Goal: Task Accomplishment & Management: Manage account settings

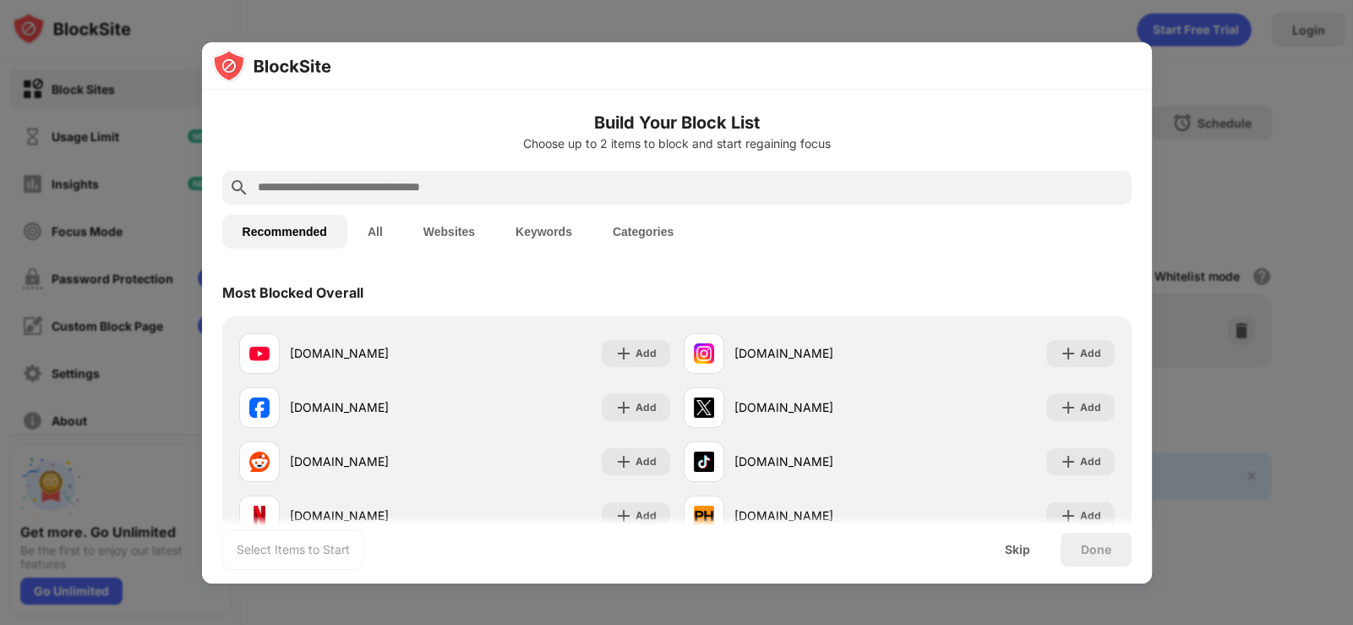
drag, startPoint x: 0, startPoint y: 0, endPoint x: 583, endPoint y: 70, distance: 587.5
click at [583, 70] on div at bounding box center [677, 65] width 950 height 47
click at [336, 185] on input "text" at bounding box center [690, 188] width 869 height 20
click at [588, 184] on input "text" at bounding box center [690, 188] width 869 height 20
paste input "**********"
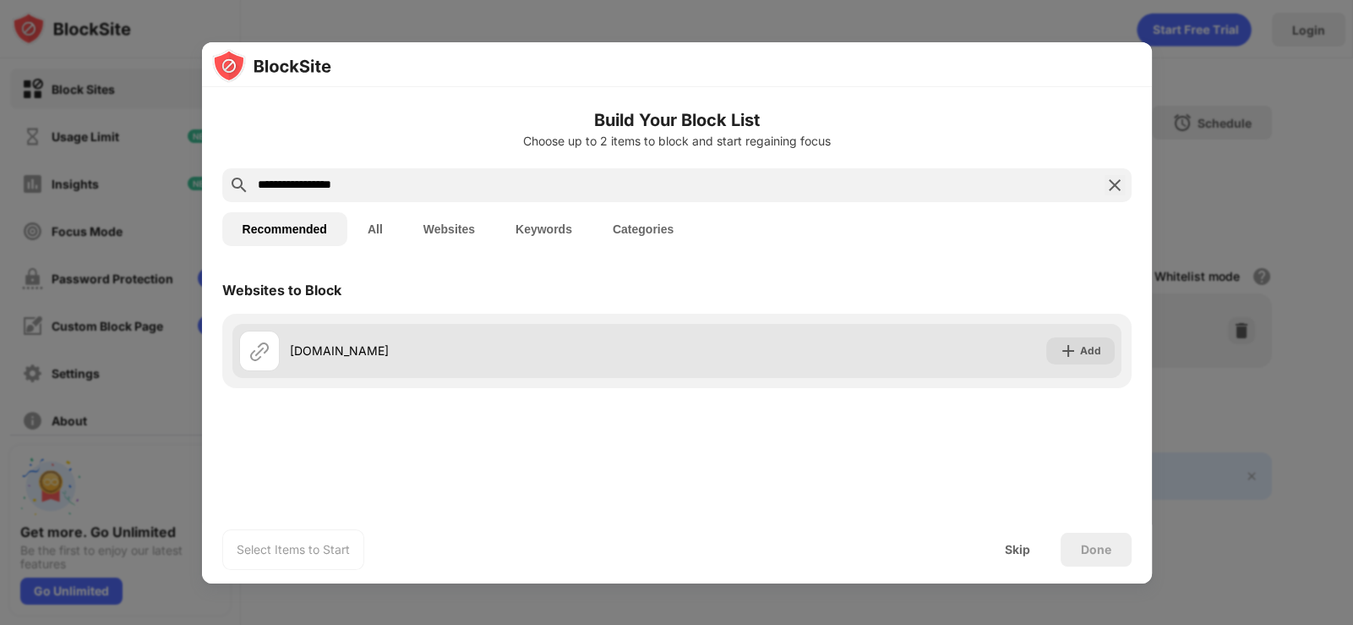
type input "**********"
click at [1099, 342] on div "Add" at bounding box center [1090, 350] width 21 height 17
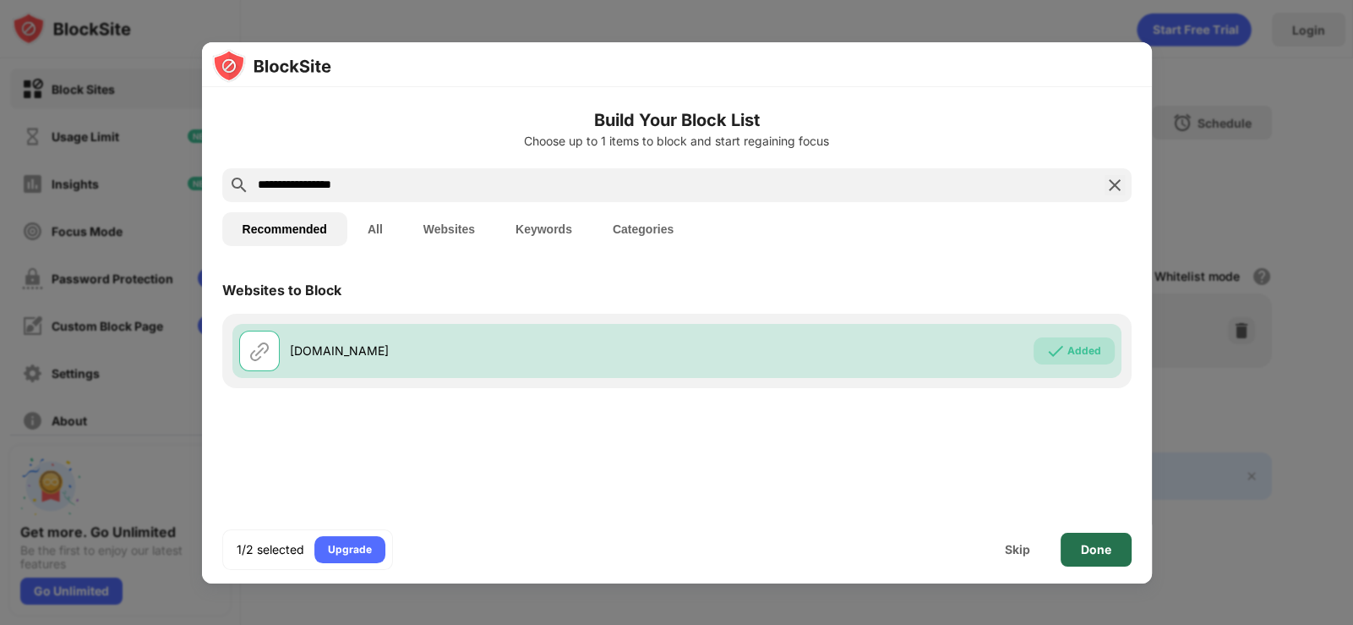
click at [1102, 548] on div "Done" at bounding box center [1096, 550] width 30 height 14
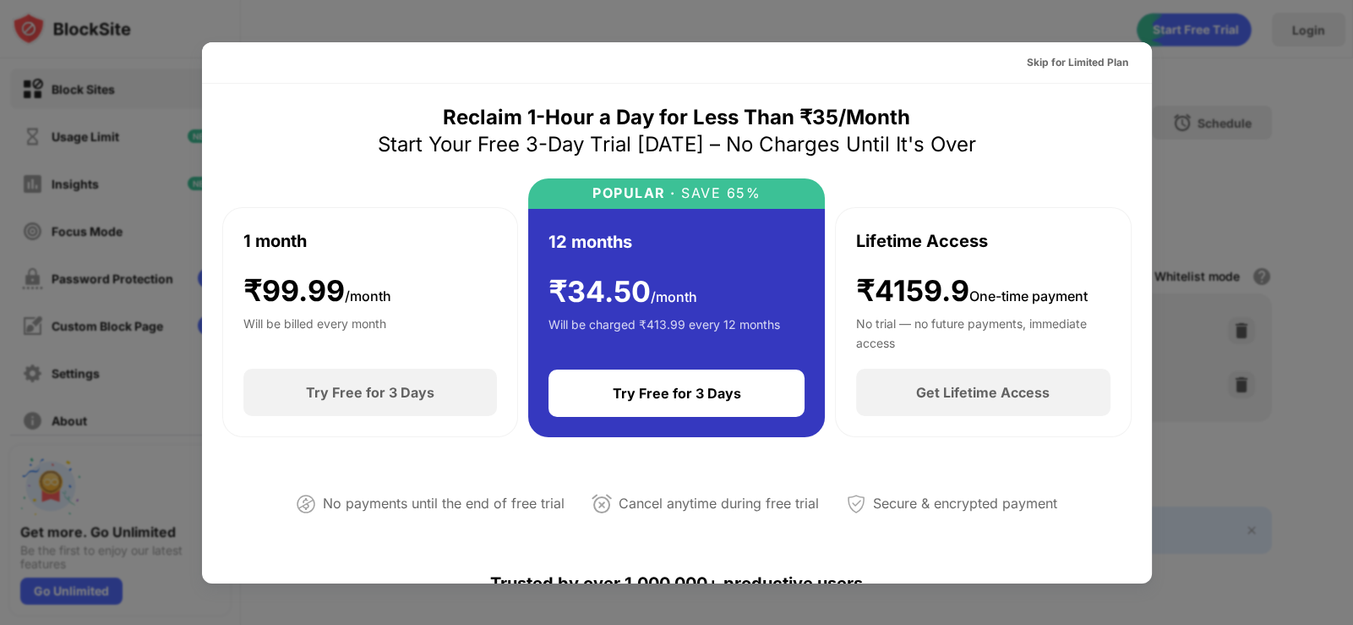
click at [1212, 189] on div at bounding box center [676, 312] width 1353 height 625
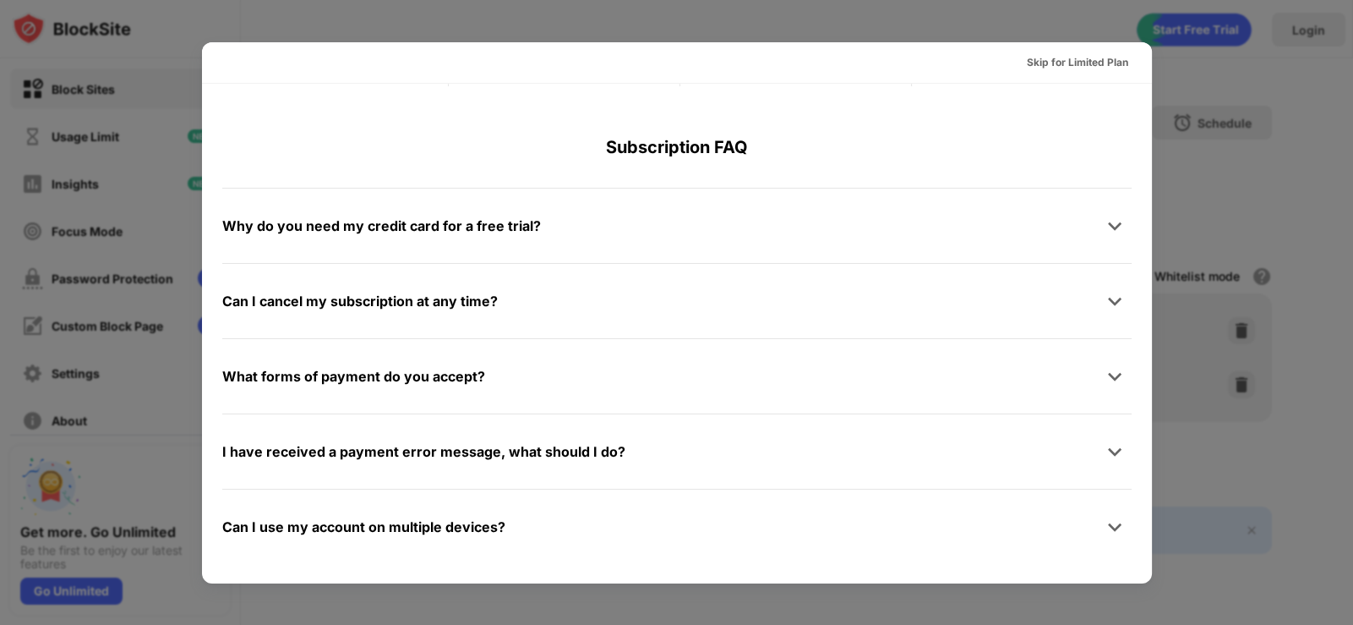
scroll to position [485, 0]
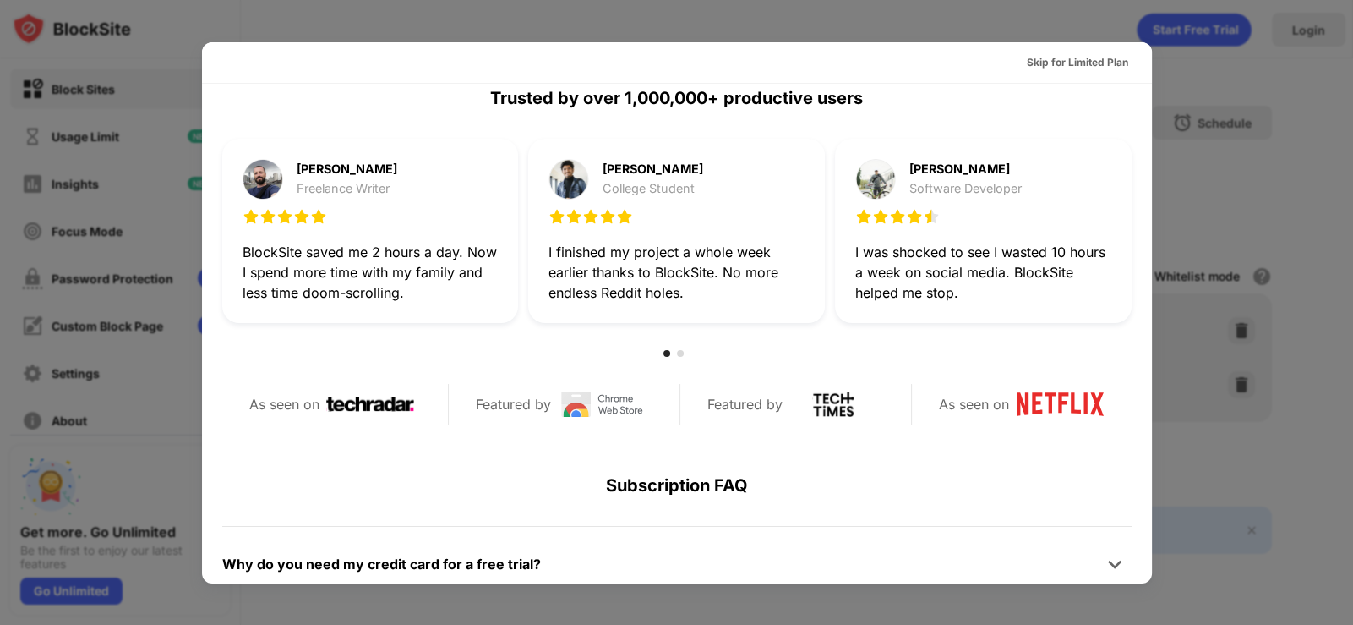
drag, startPoint x: 229, startPoint y: 400, endPoint x: 697, endPoint y: 464, distance: 472.7
click at [689, 465] on div "Reclaim 1-Hour a Day for Less Than ₹35/Month Start Your Free 3-Day Trial Today …" at bounding box center [677, 261] width 910 height 1284
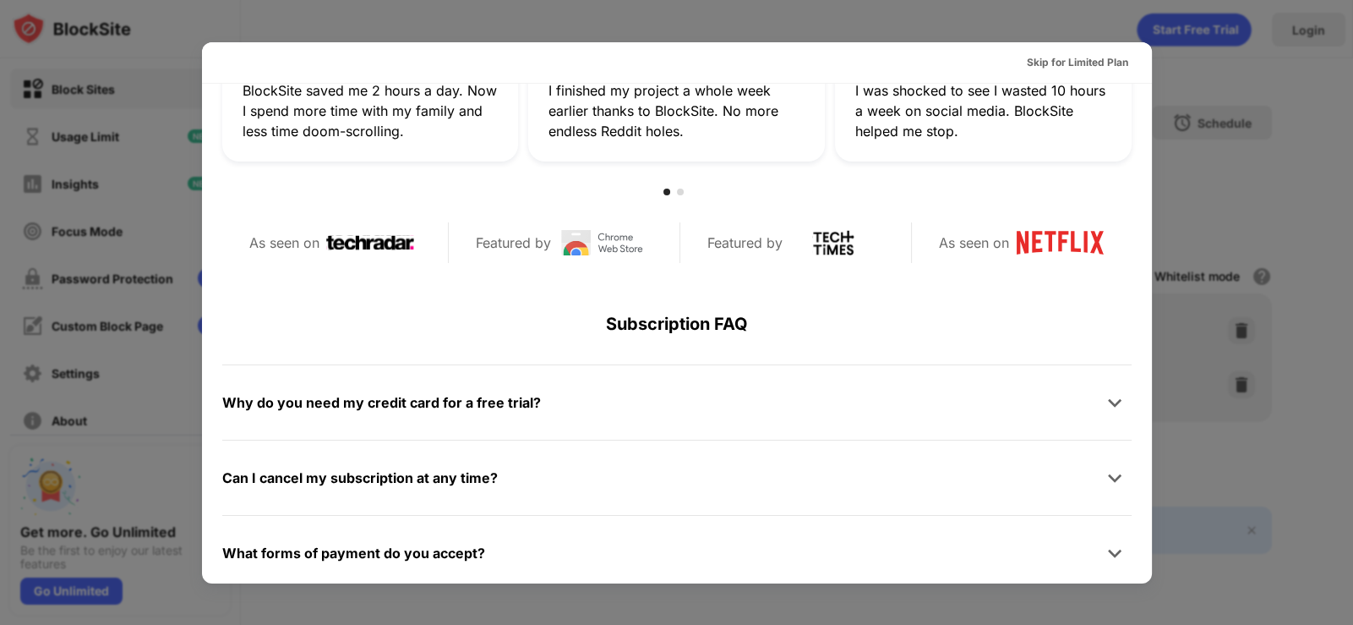
scroll to position [654, 0]
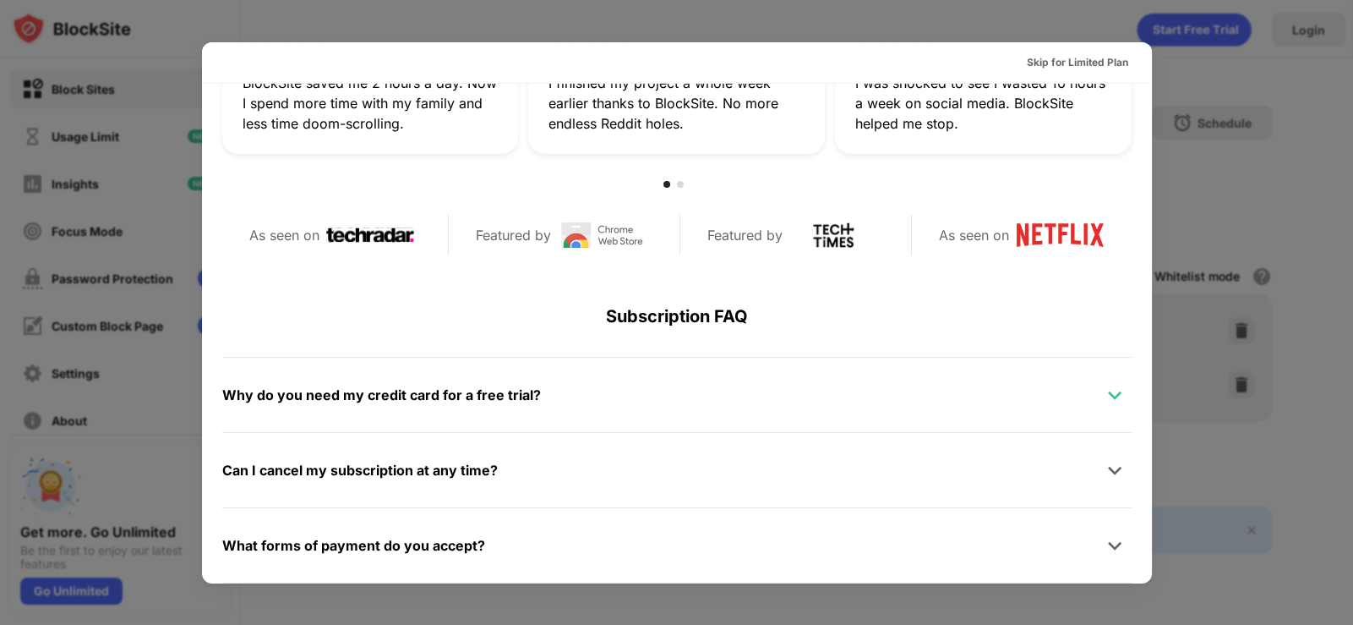
click at [1107, 394] on img at bounding box center [1115, 394] width 17 height 17
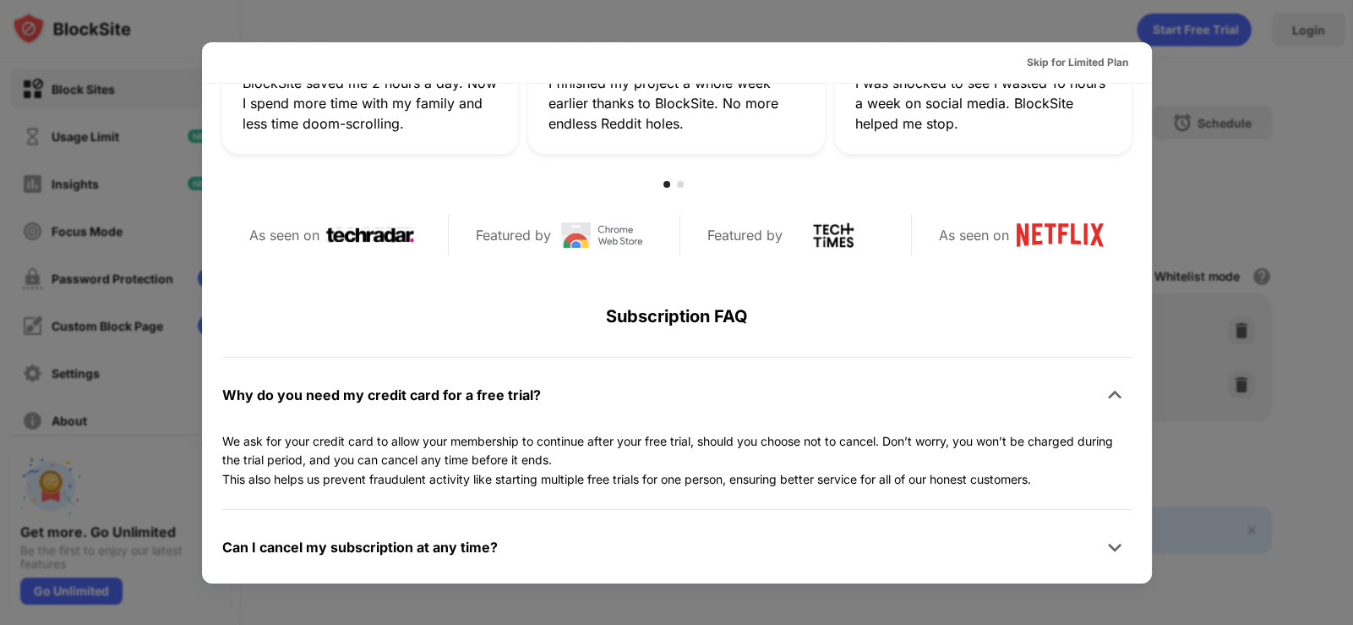
click at [1107, 394] on img at bounding box center [1115, 394] width 17 height 17
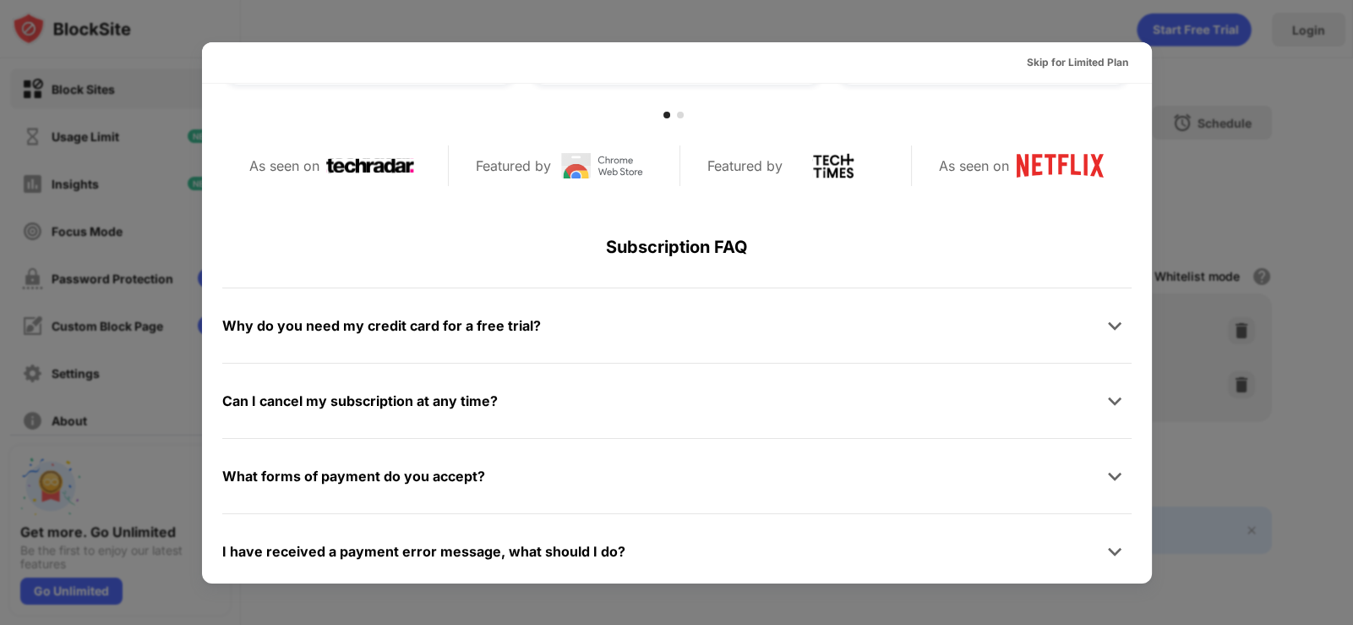
scroll to position [823, 0]
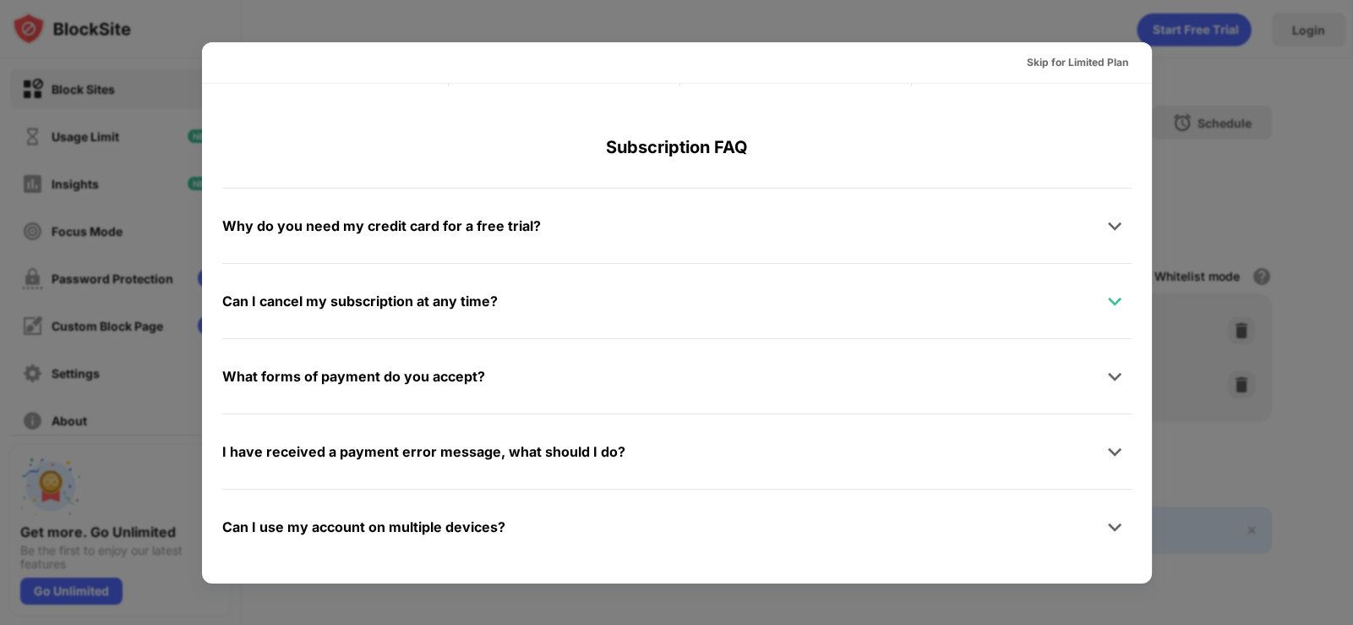
click at [1107, 303] on img at bounding box center [1115, 301] width 17 height 17
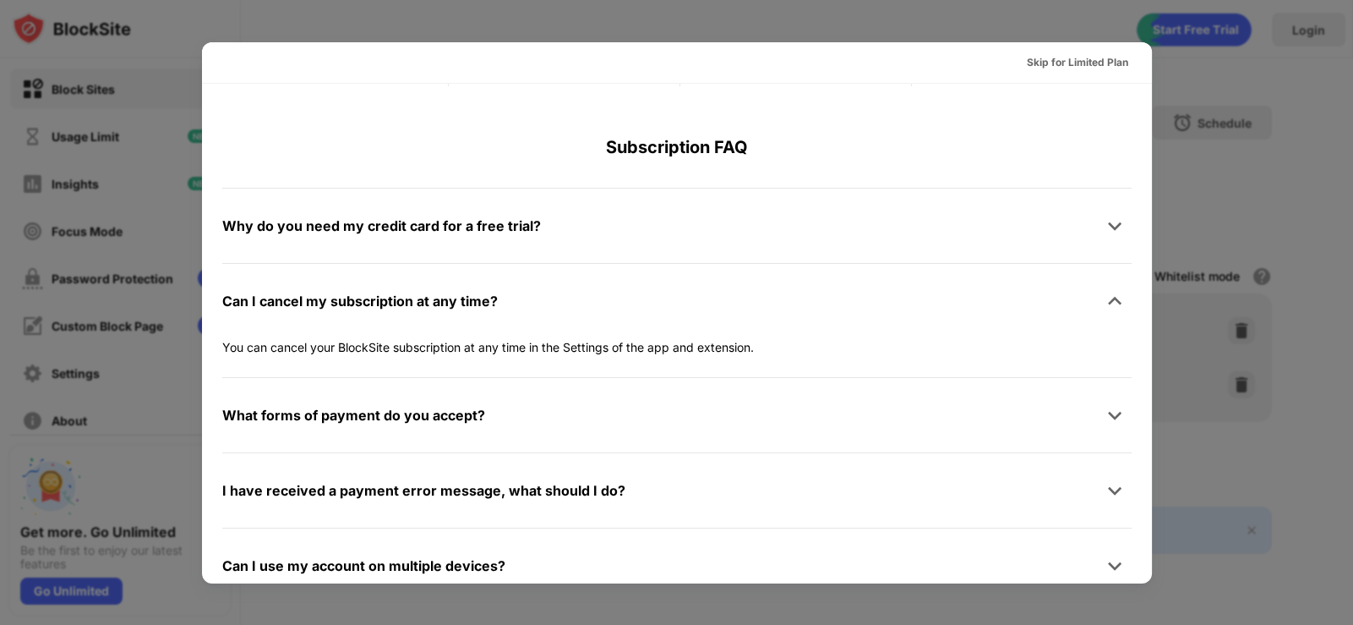
click at [1107, 303] on img at bounding box center [1115, 301] width 17 height 17
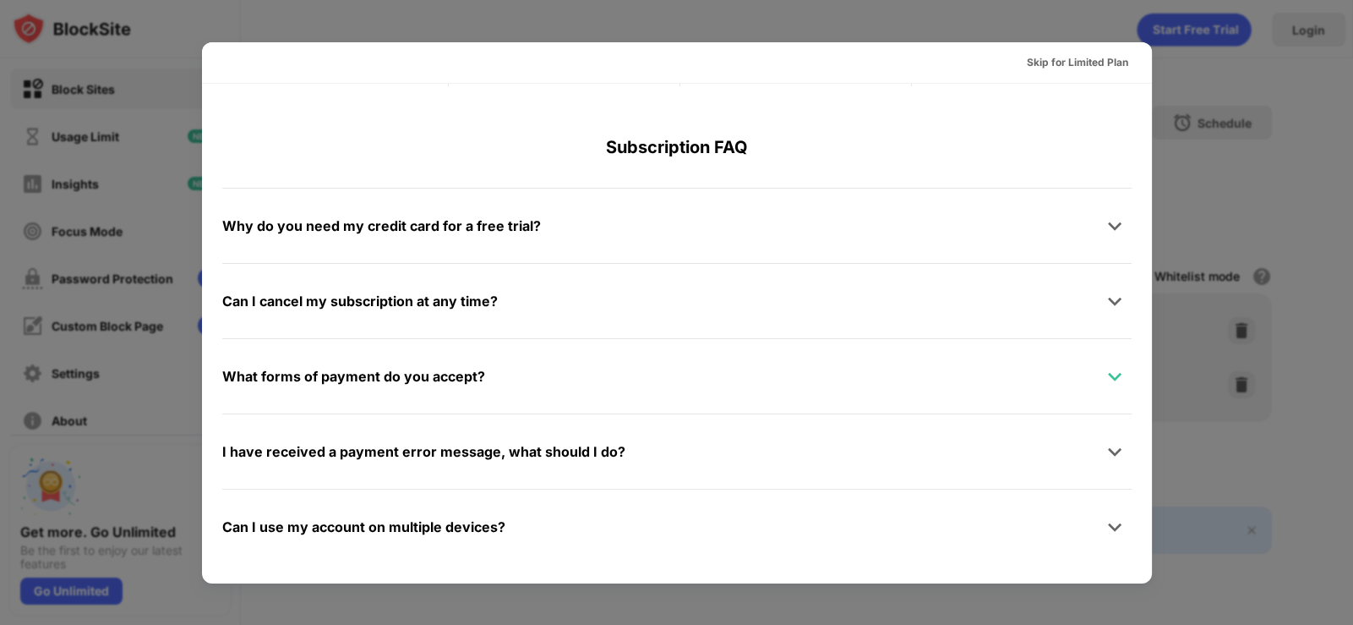
click at [1107, 374] on img at bounding box center [1115, 376] width 17 height 17
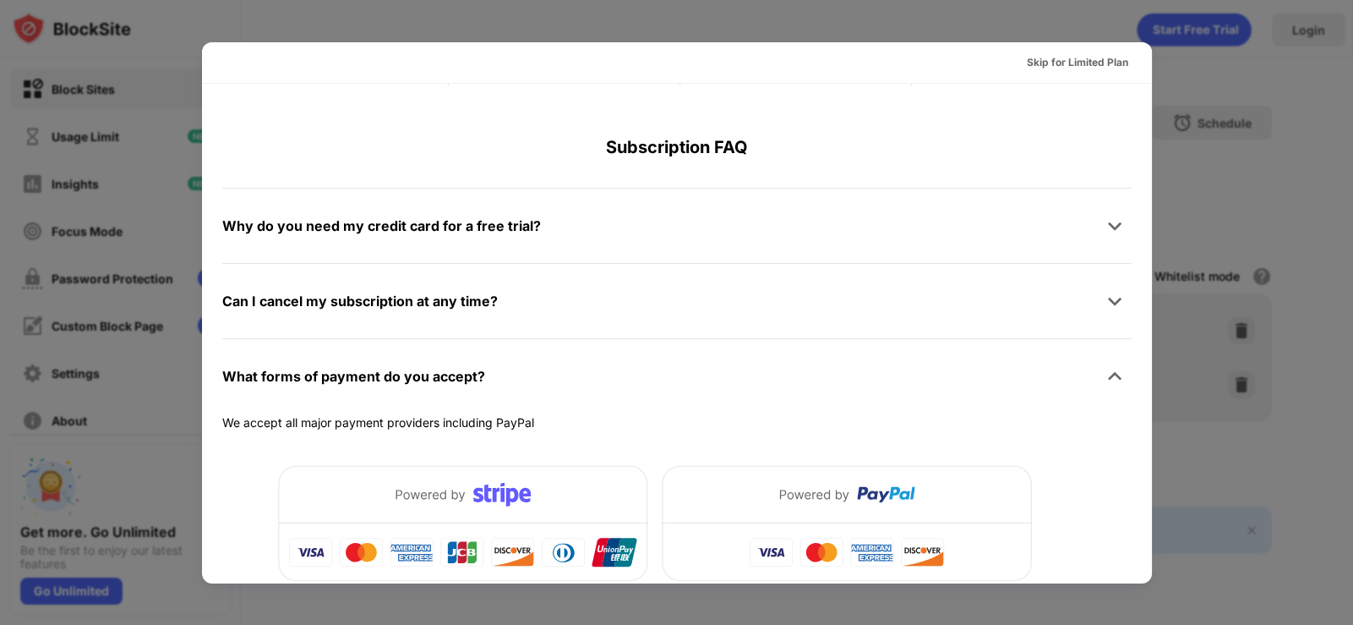
click at [1107, 374] on img at bounding box center [1115, 376] width 17 height 17
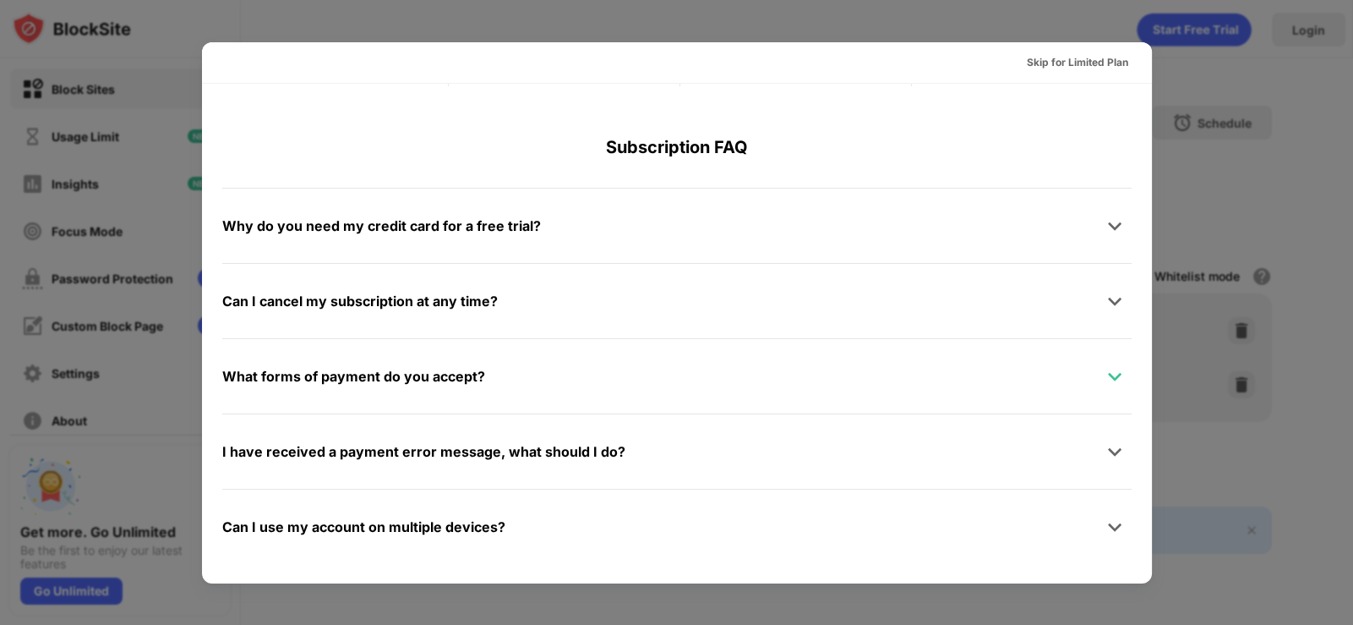
click at [1107, 374] on img at bounding box center [1115, 376] width 17 height 17
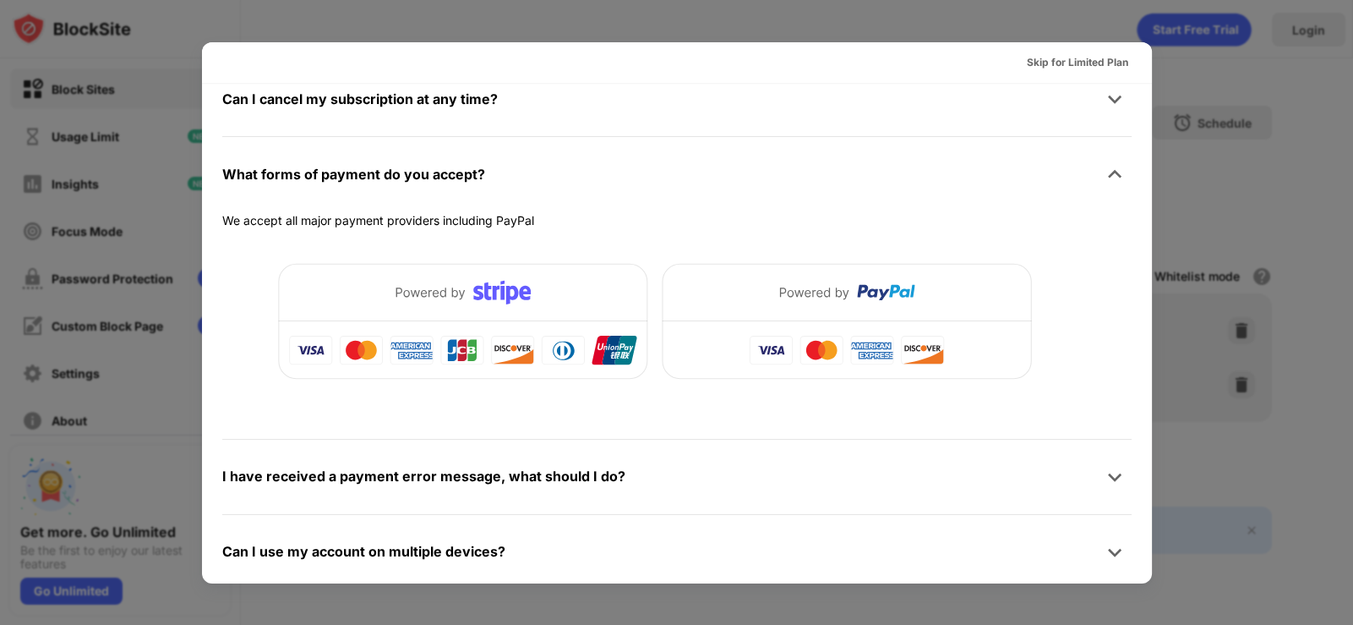
scroll to position [1051, 0]
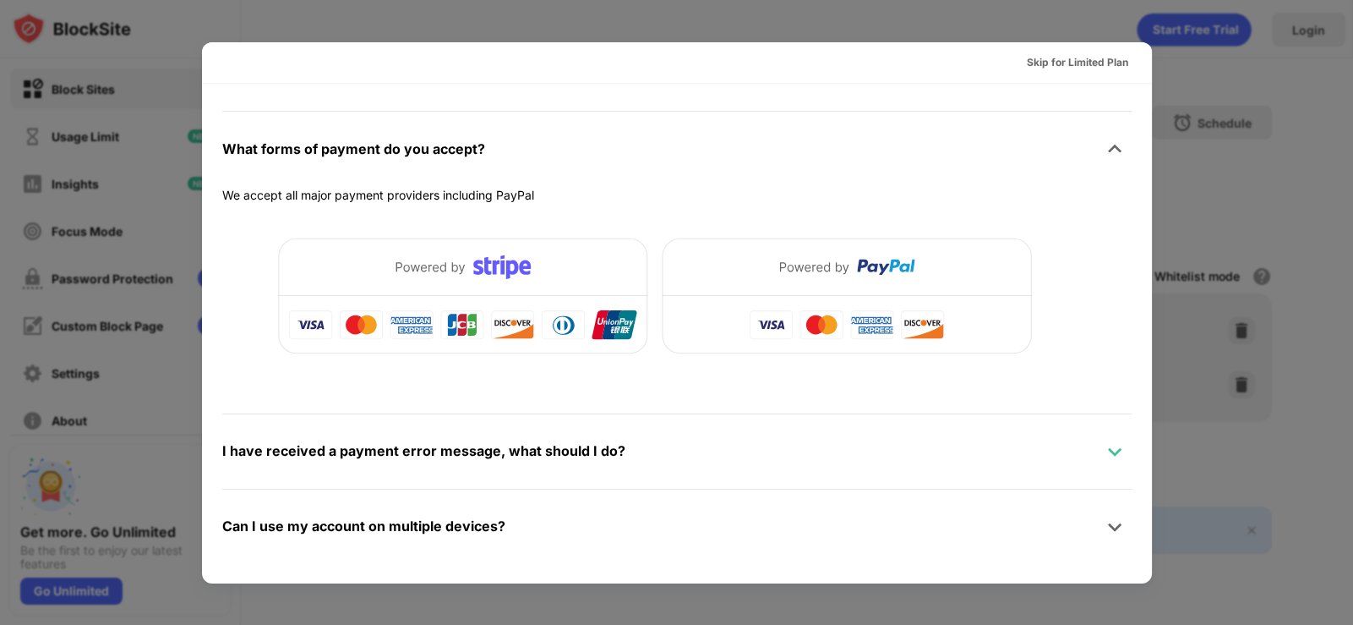
click at [1107, 447] on img at bounding box center [1115, 451] width 17 height 17
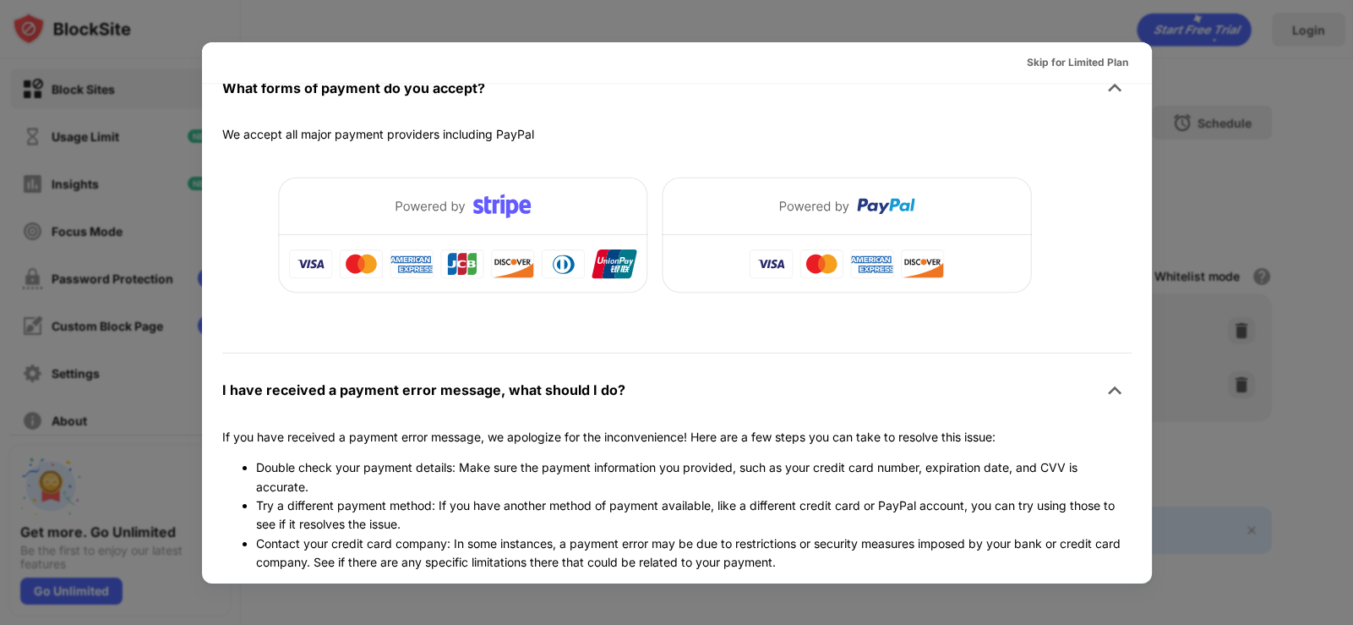
scroll to position [1284, 0]
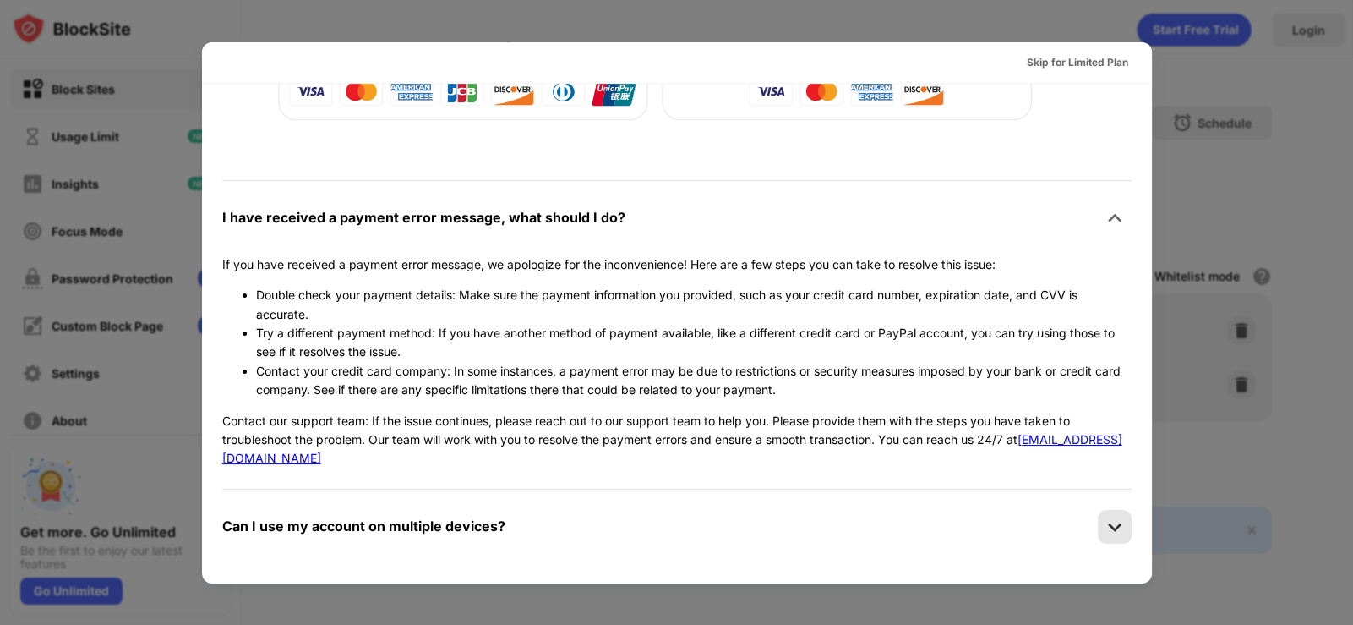
click at [1107, 519] on img at bounding box center [1115, 526] width 17 height 17
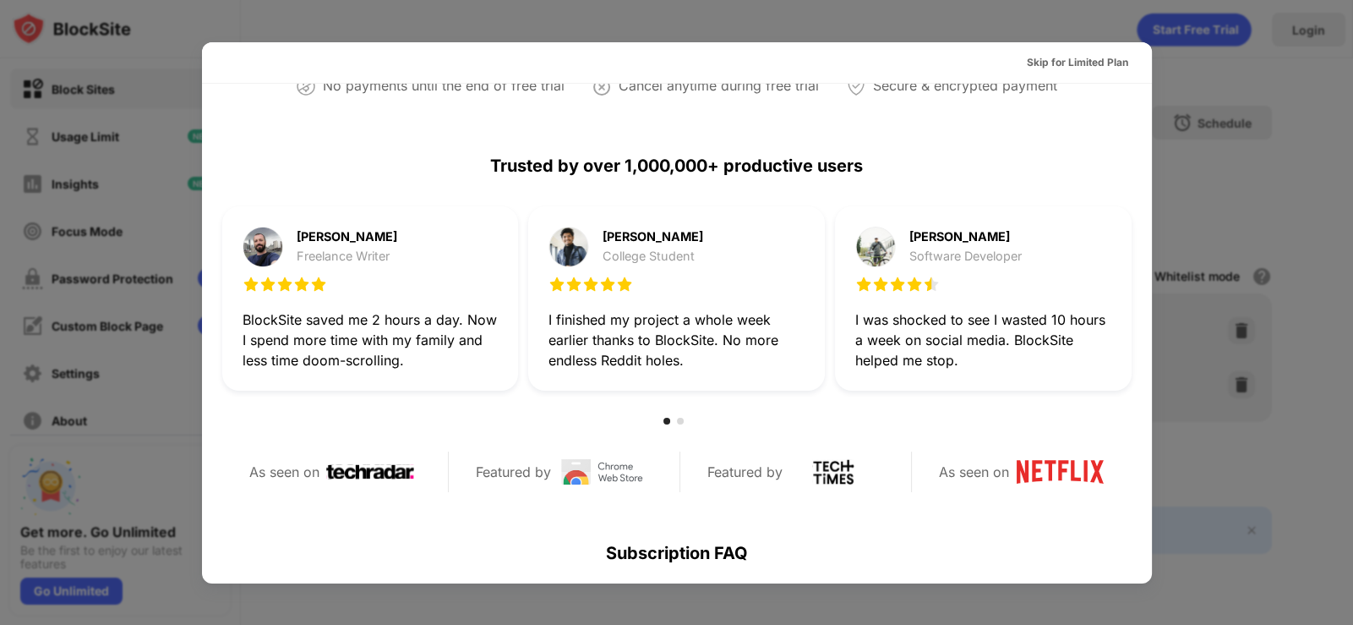
scroll to position [309, 0]
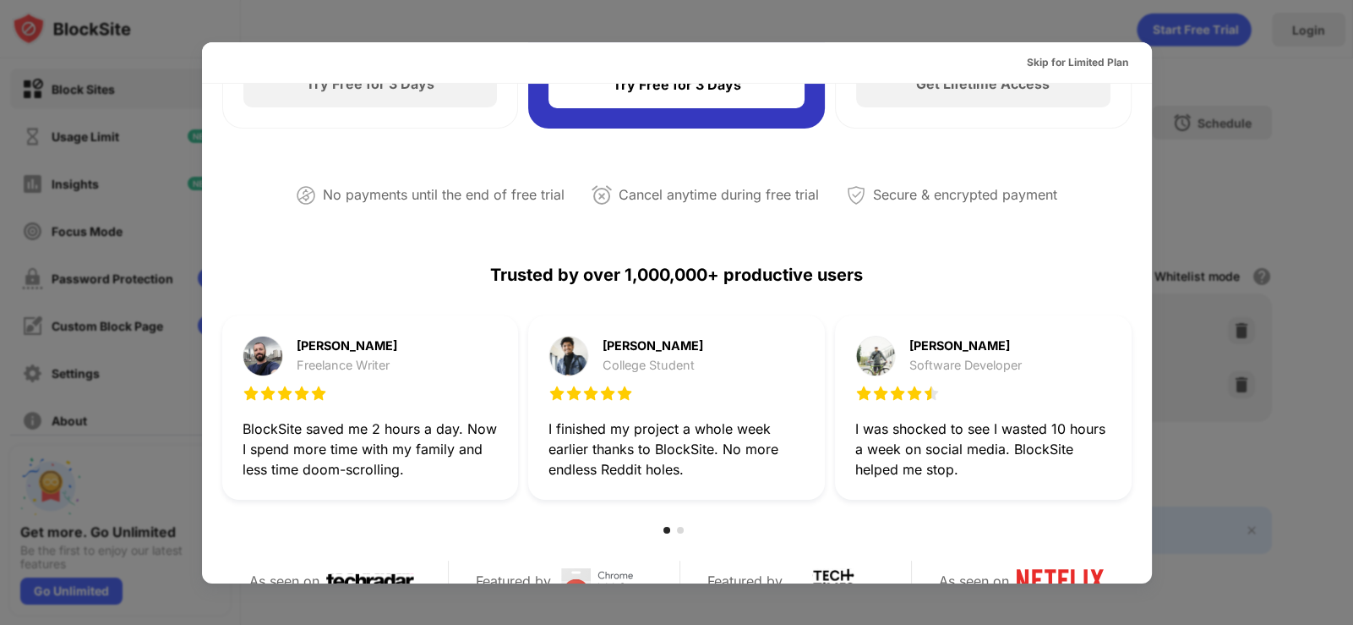
click at [1194, 88] on div at bounding box center [676, 312] width 1353 height 625
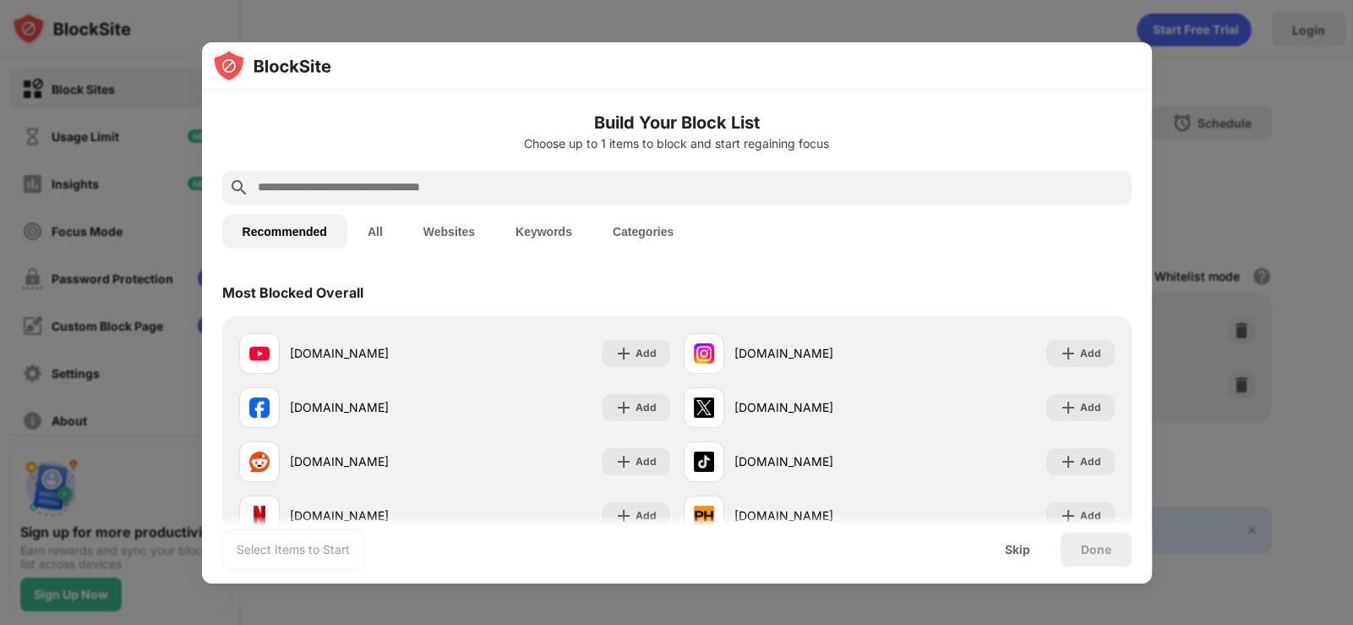
click at [435, 231] on button "Websites" at bounding box center [449, 232] width 92 height 34
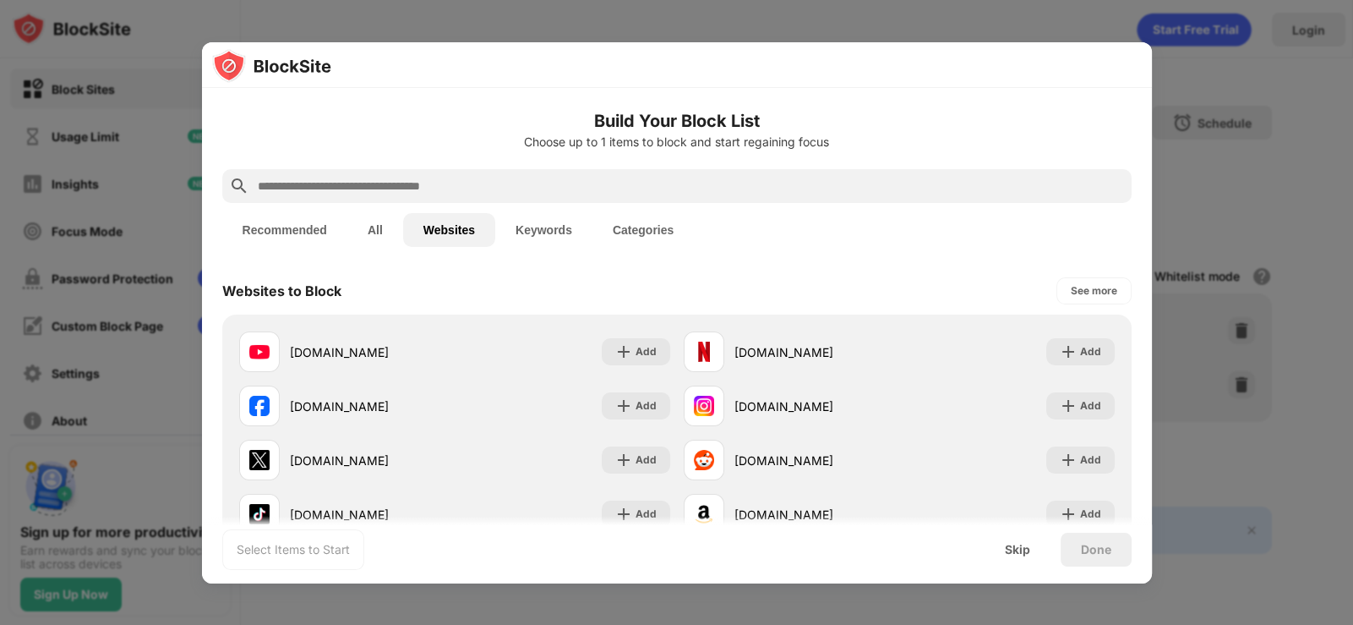
click at [250, 227] on button "Recommended" at bounding box center [284, 230] width 125 height 34
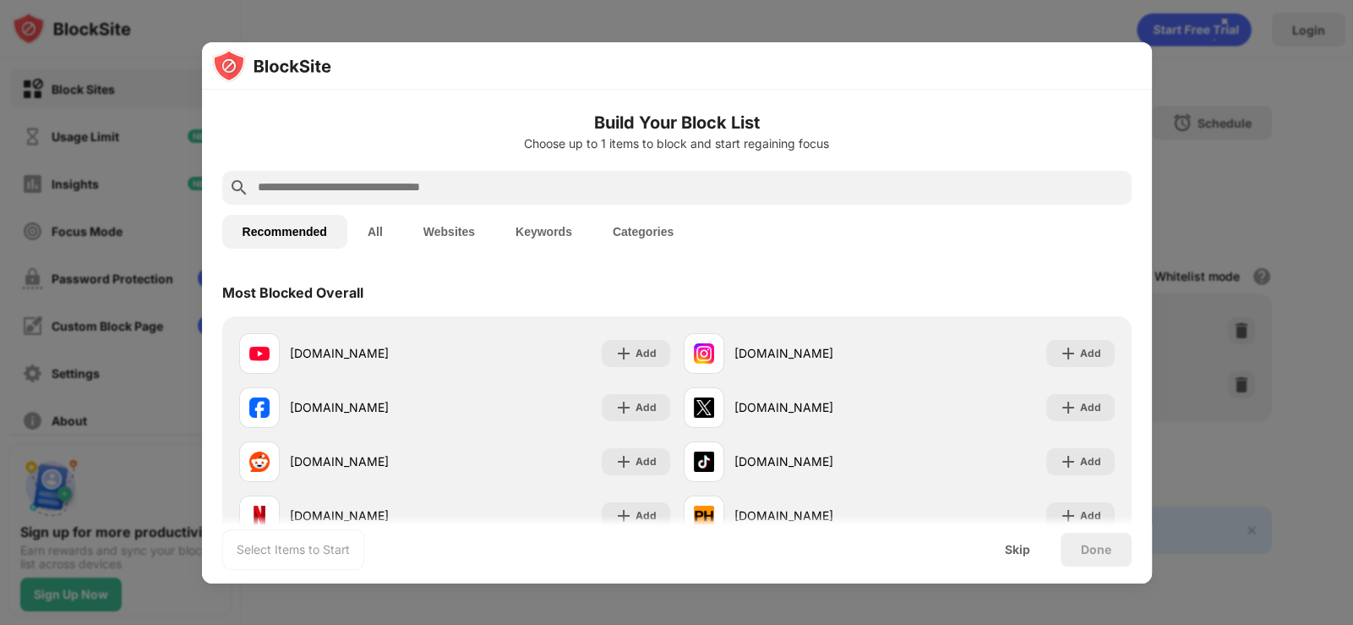
click at [568, 236] on button "Keywords" at bounding box center [543, 232] width 97 height 34
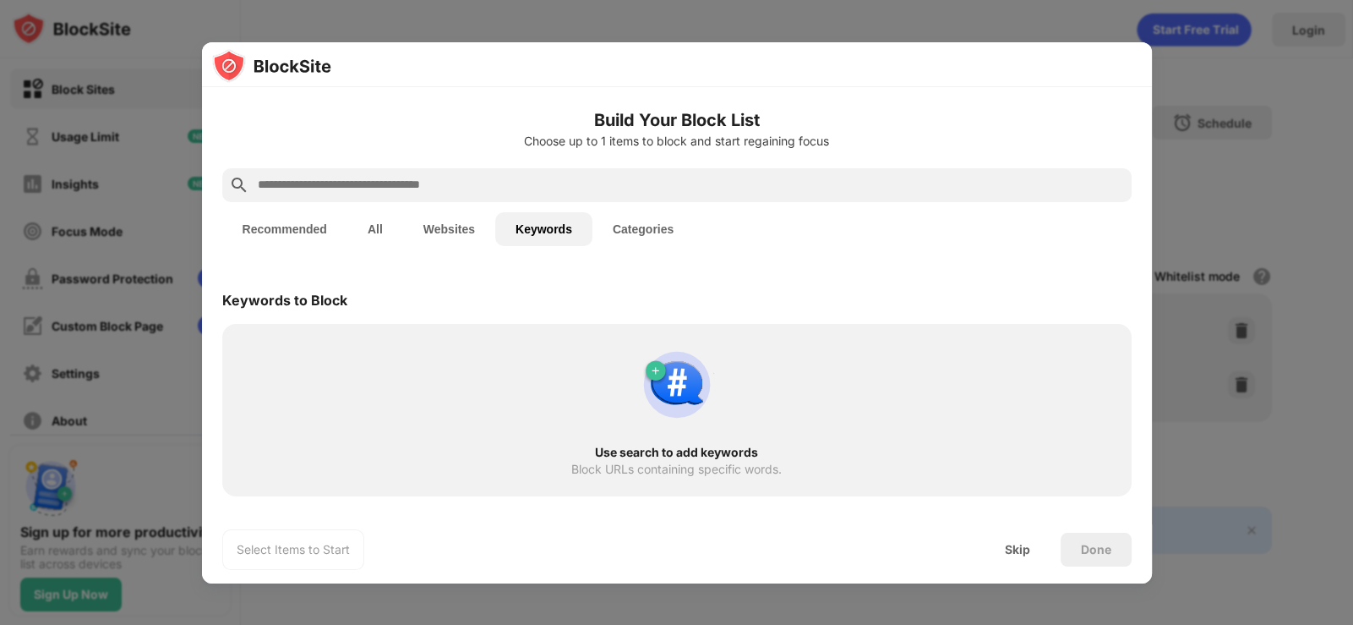
click at [668, 232] on button "Categories" at bounding box center [643, 229] width 101 height 34
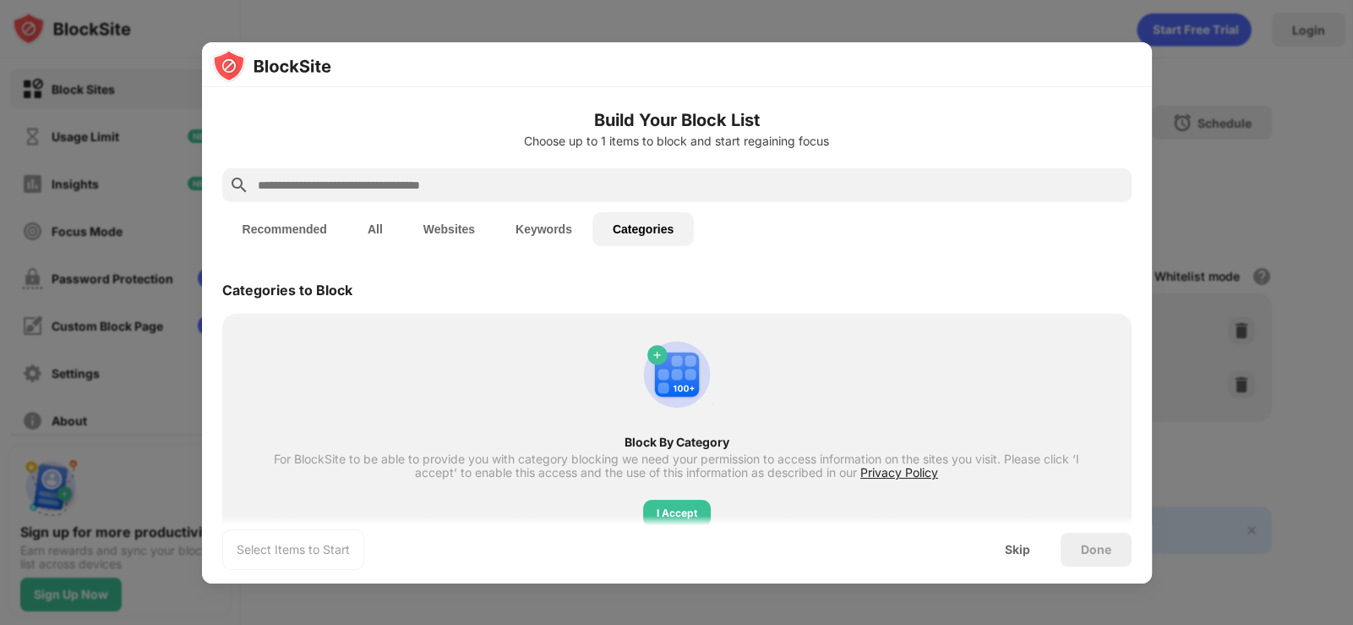
click at [435, 232] on button "Websites" at bounding box center [449, 229] width 92 height 34
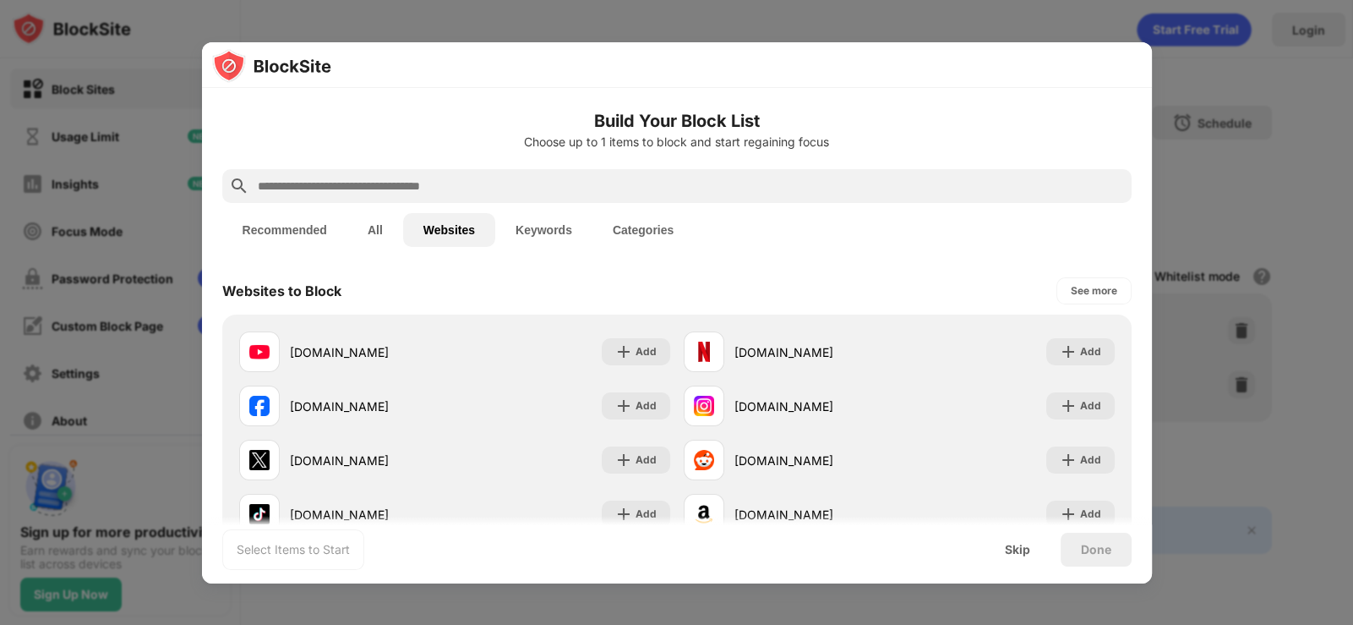
click at [391, 224] on button "All" at bounding box center [375, 230] width 56 height 34
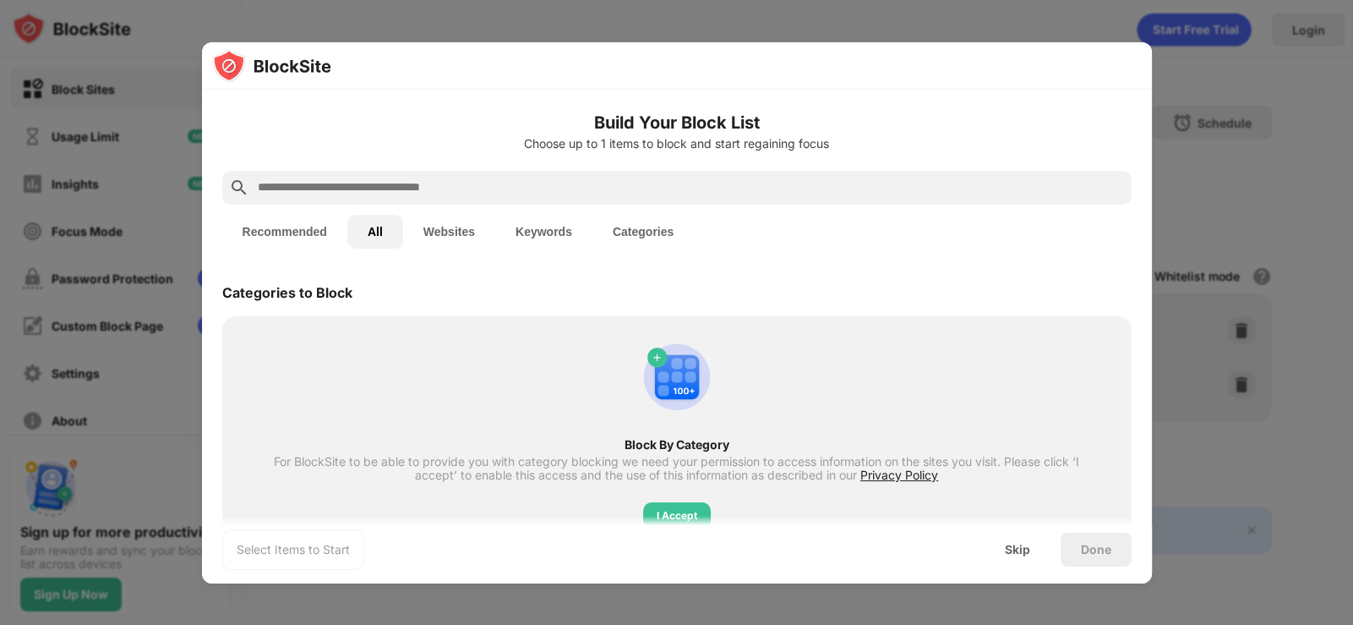
click at [301, 225] on button "Recommended" at bounding box center [284, 232] width 125 height 34
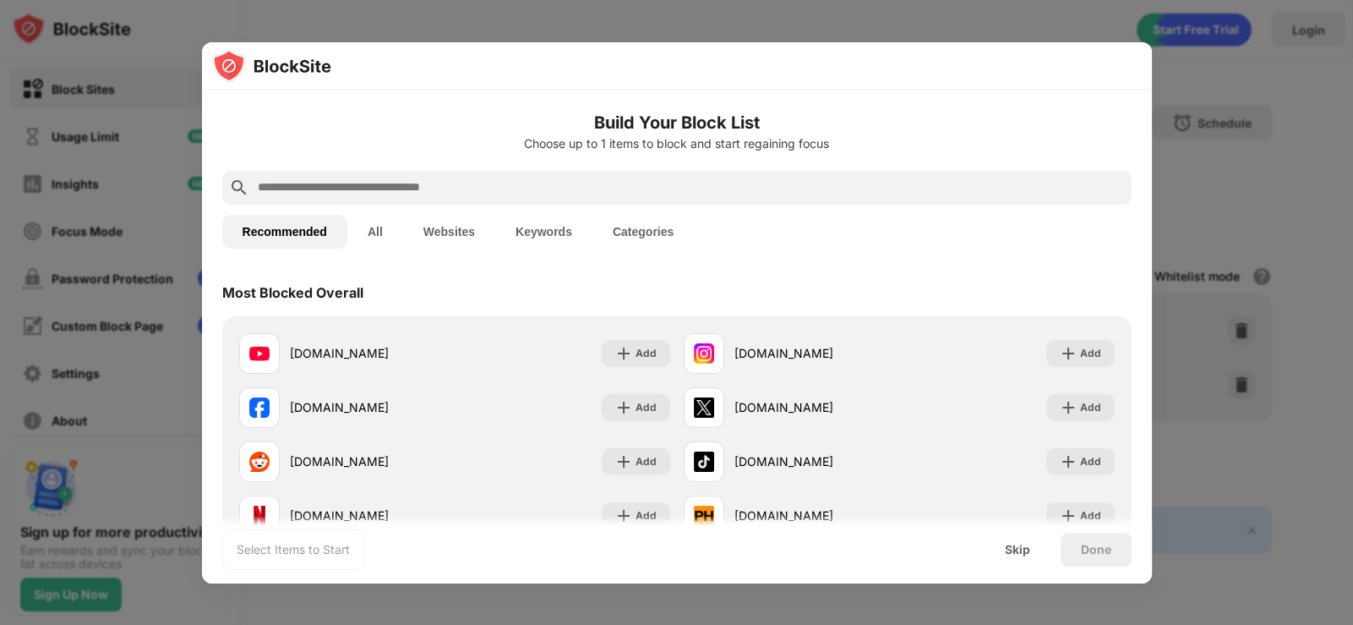
click at [1193, 187] on div at bounding box center [676, 312] width 1353 height 625
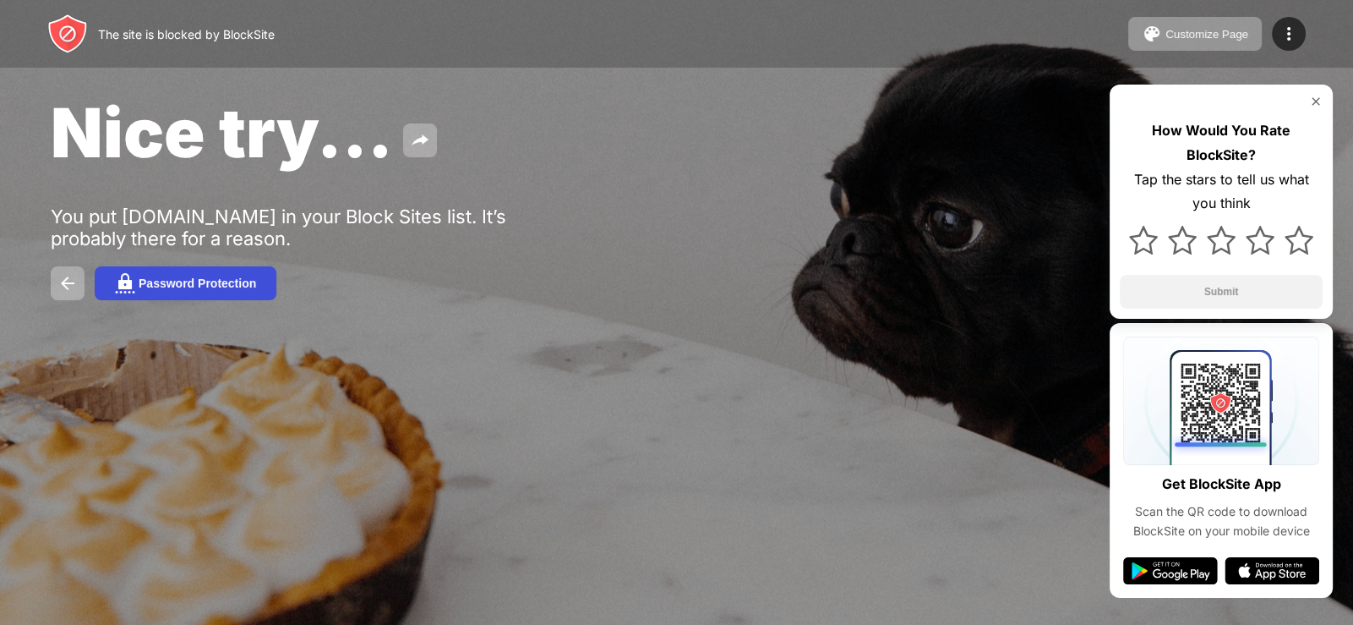
click at [169, 291] on button "Password Protection" at bounding box center [186, 283] width 182 height 34
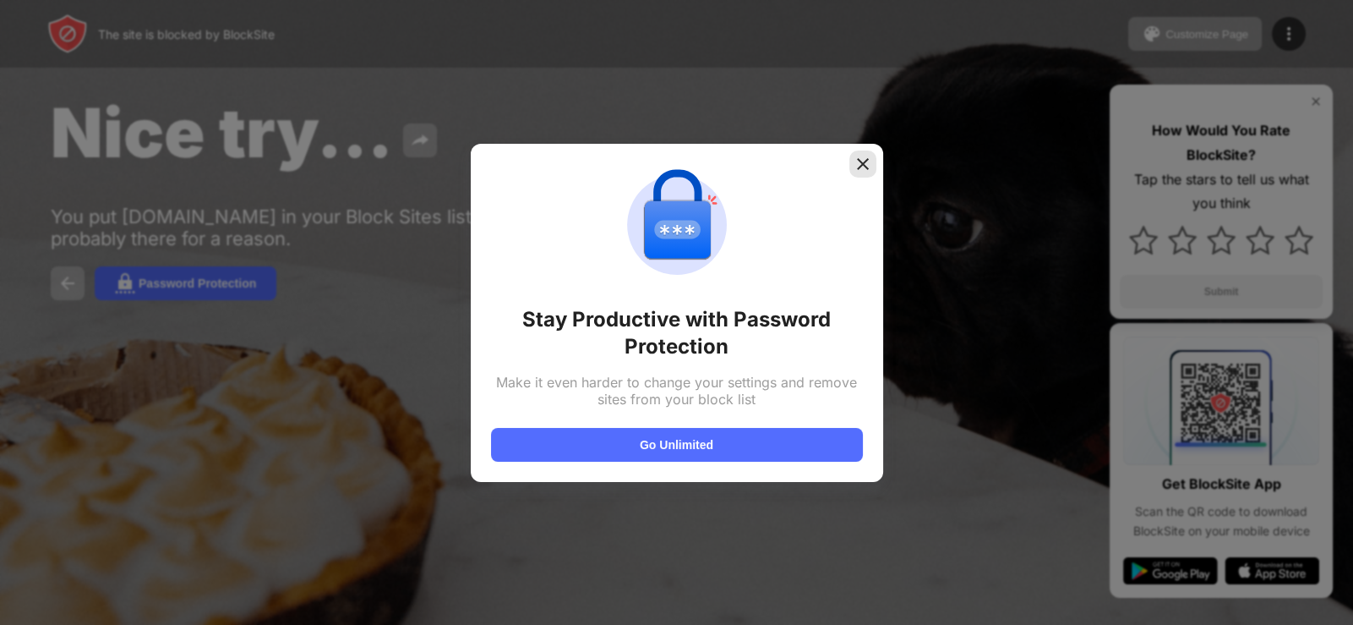
click at [861, 166] on img at bounding box center [863, 164] width 17 height 17
